Goal: Transaction & Acquisition: Purchase product/service

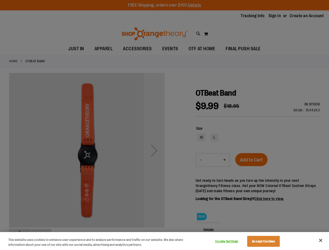
click at [164, 125] on div at bounding box center [164, 125] width 329 height 250
click at [233, 241] on button "Cookie Settings" at bounding box center [226, 241] width 33 height 10
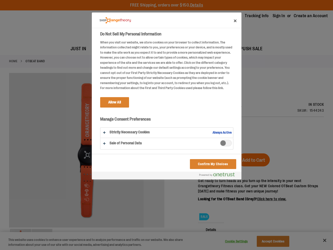
click at [270, 241] on div at bounding box center [166, 125] width 333 height 250
click at [320, 240] on div at bounding box center [166, 125] width 333 height 250
click at [272, 249] on html "Skip to Content The store will not work correctly when cookies are disabled. FR…" at bounding box center [166, 125] width 333 height 250
